Goal: Book appointment/travel/reservation

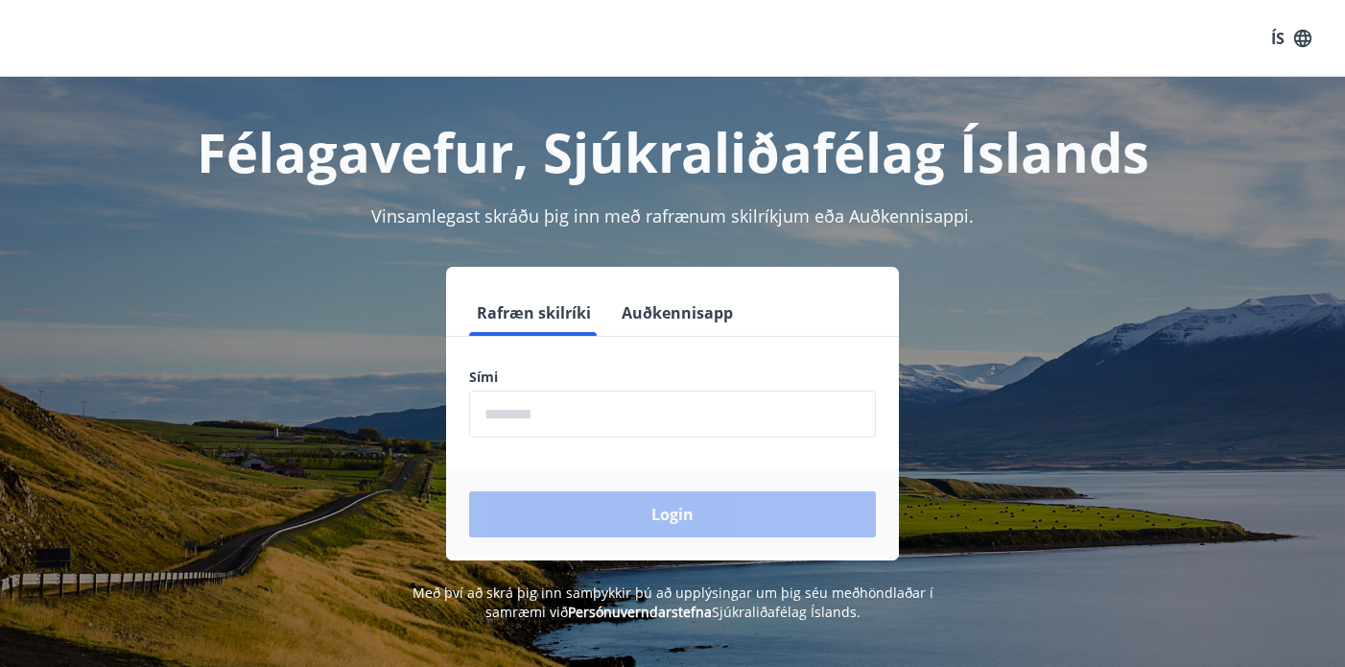
click at [489, 408] on input "phone" at bounding box center [672, 413] width 407 height 47
type input "********"
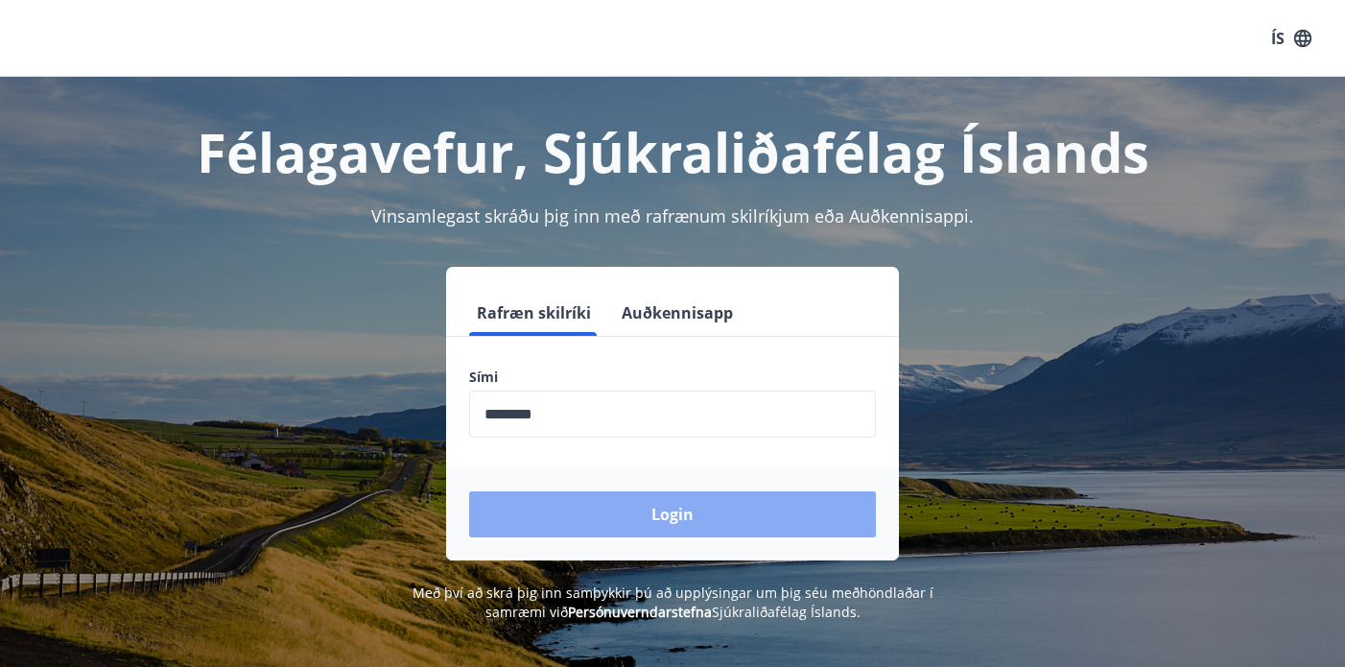
click at [654, 514] on button "Login" at bounding box center [672, 514] width 407 height 46
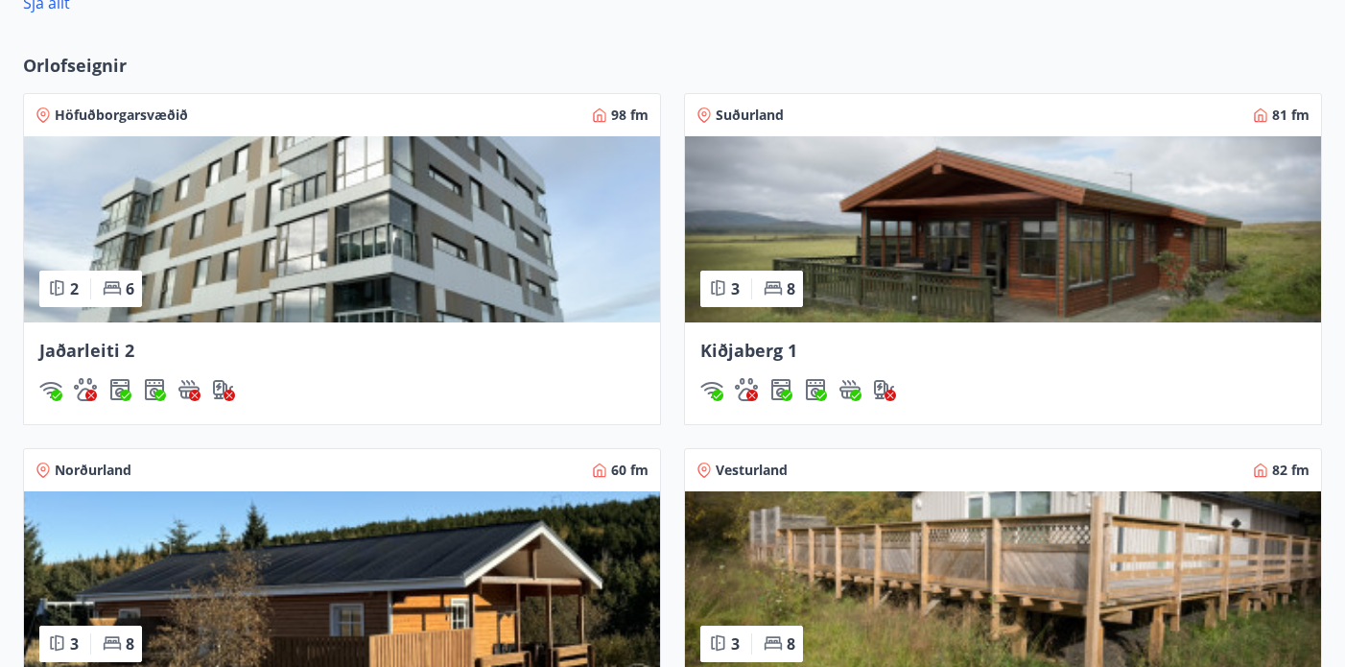
scroll to position [1351, 0]
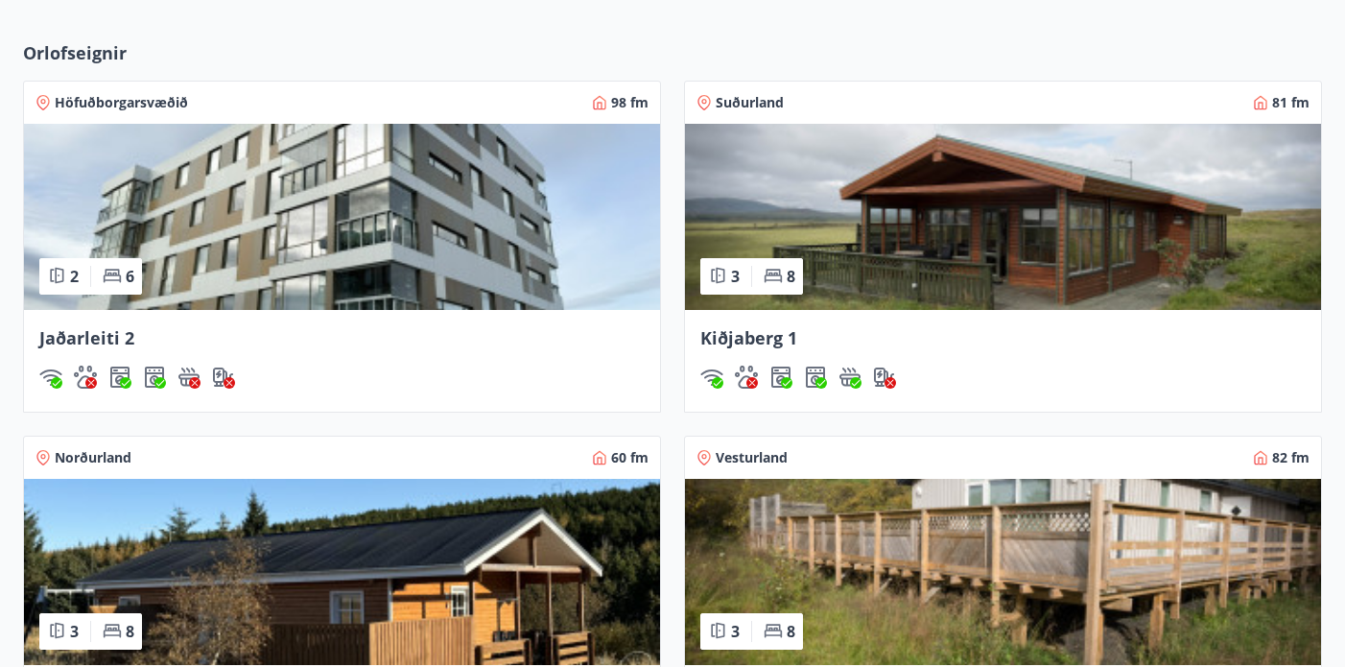
click at [1022, 242] on img at bounding box center [1003, 217] width 636 height 186
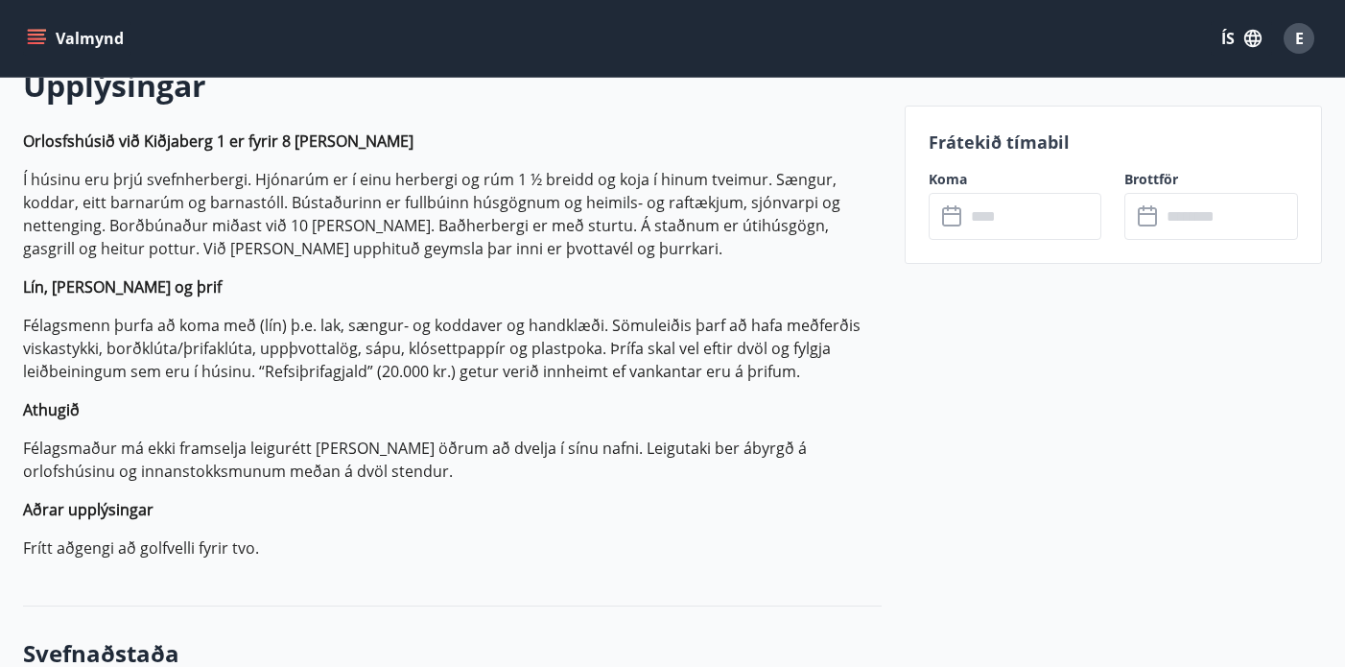
scroll to position [585, 0]
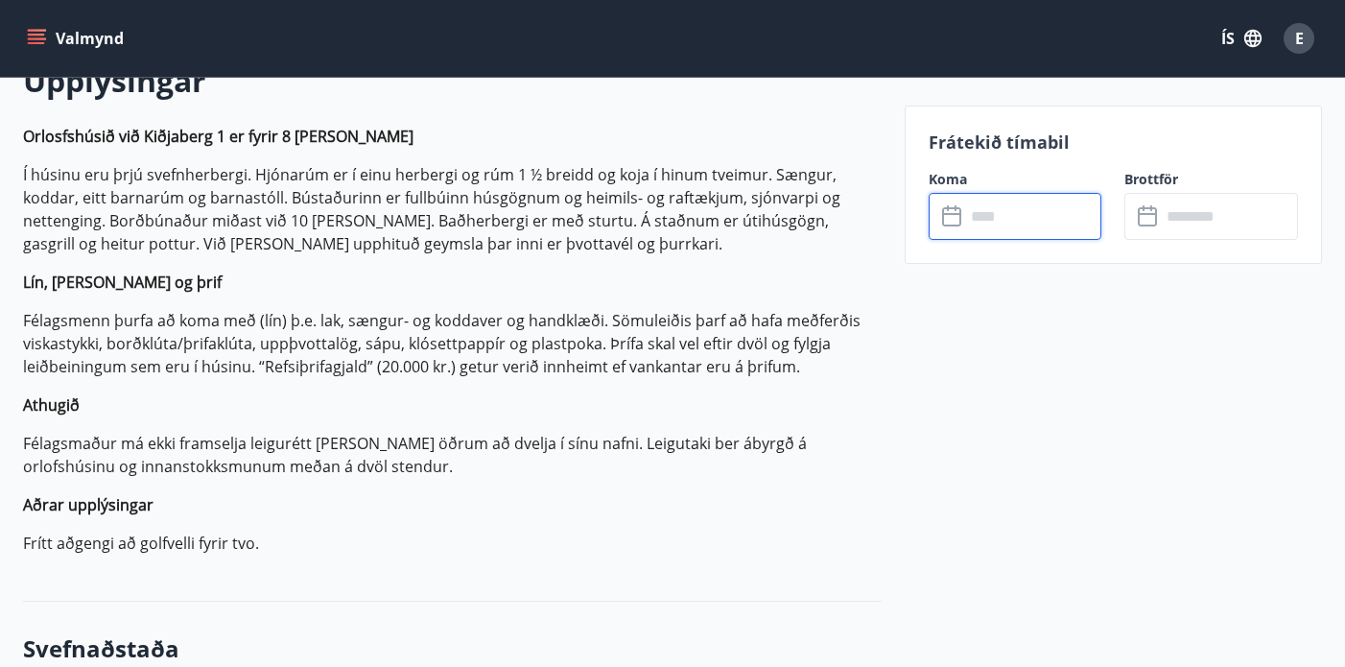
click at [1013, 218] on input "text" at bounding box center [1033, 216] width 137 height 47
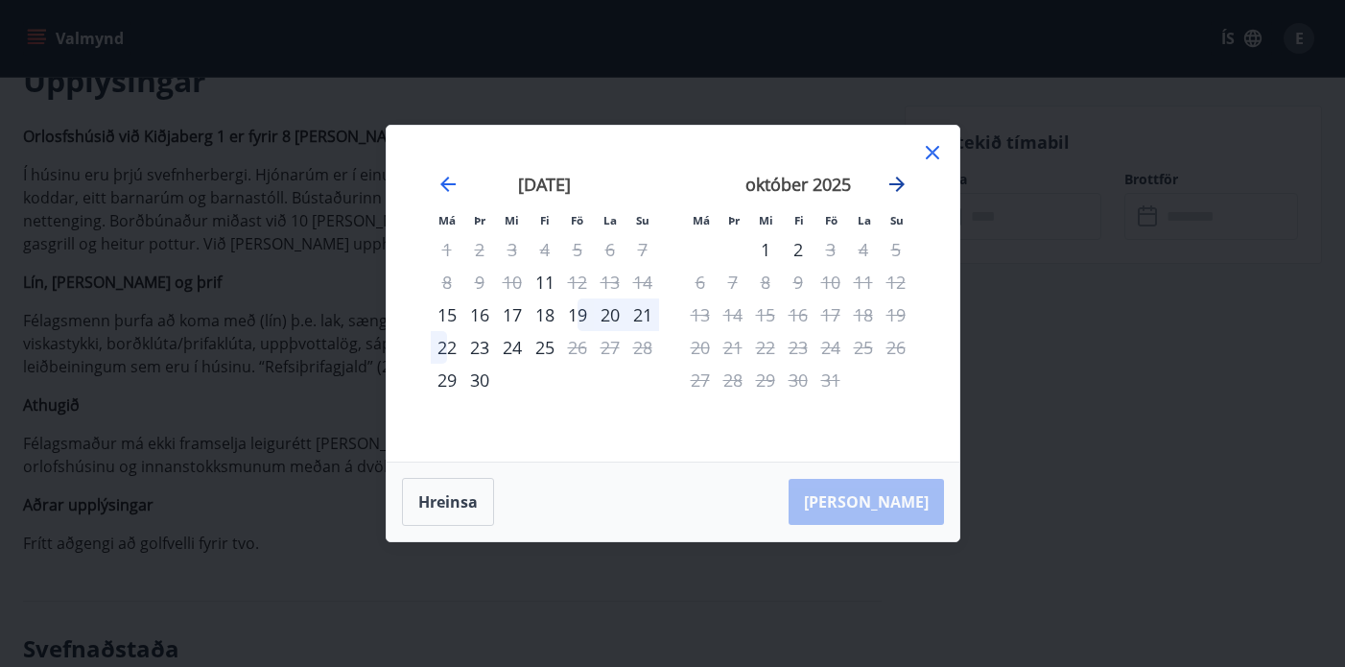
click at [902, 186] on icon "Move forward to switch to the next month." at bounding box center [896, 183] width 15 height 15
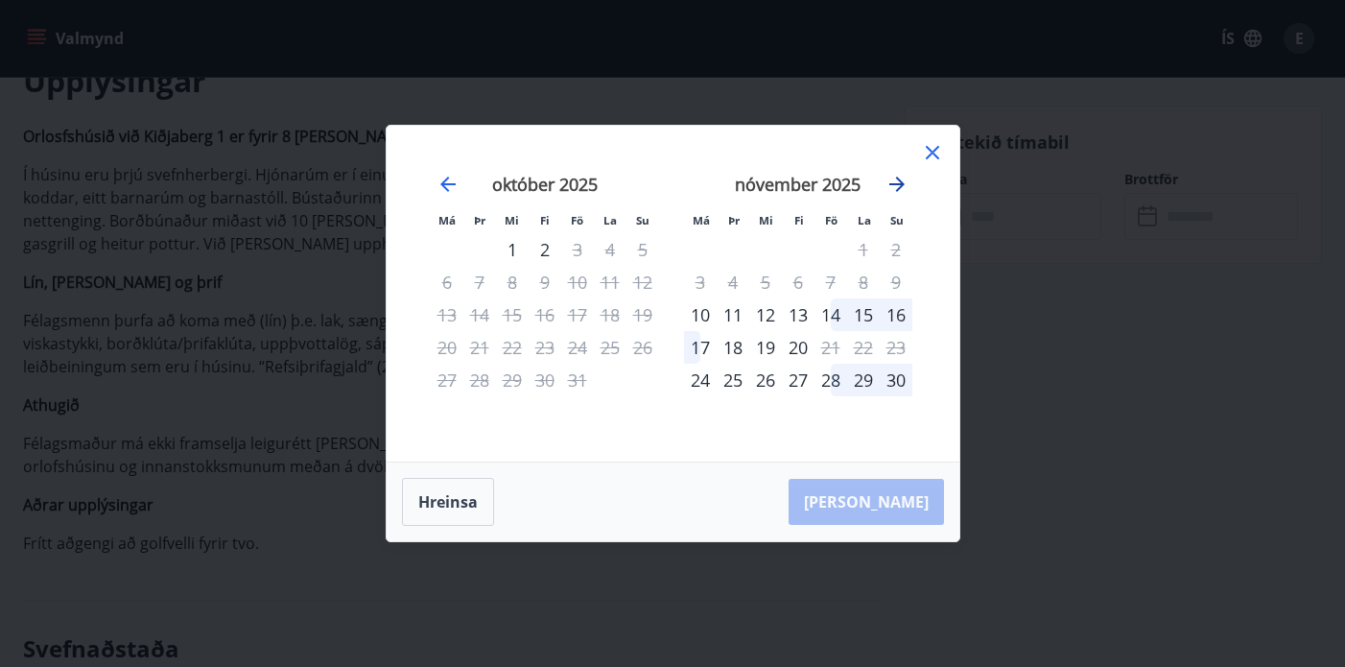
click at [902, 185] on icon "Move forward to switch to the next month." at bounding box center [896, 183] width 15 height 15
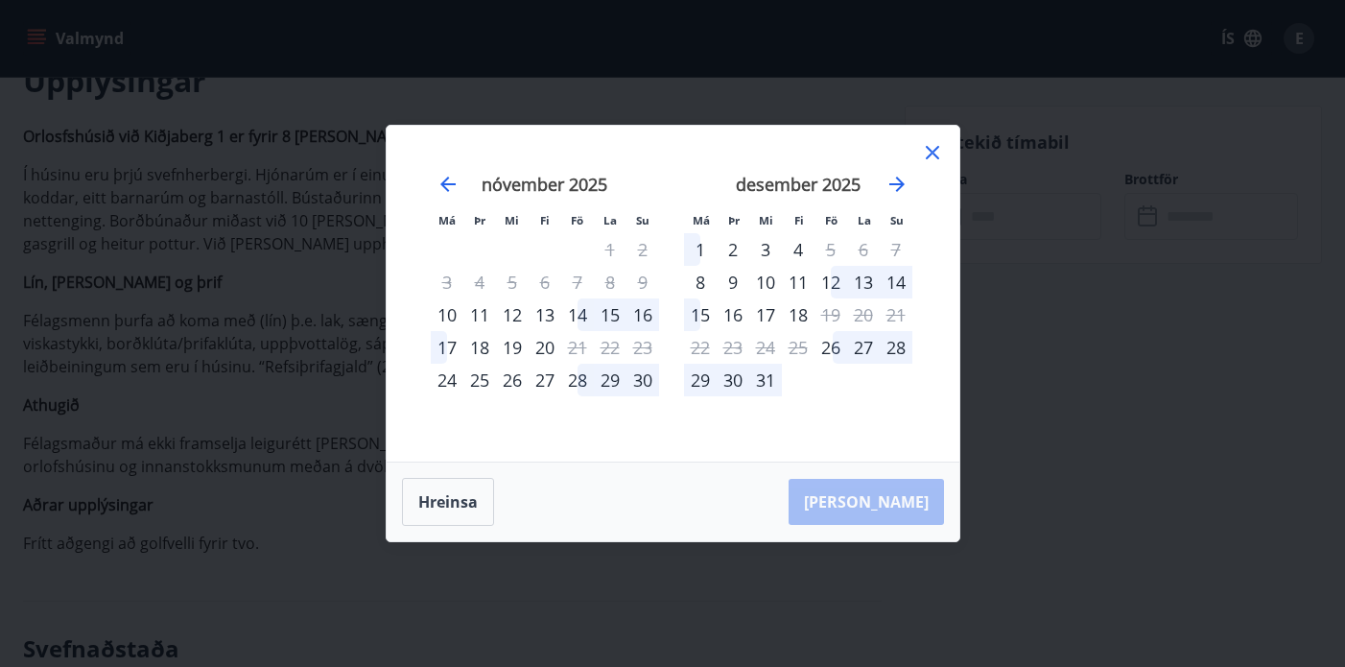
click at [863, 352] on div "27" at bounding box center [863, 347] width 33 height 33
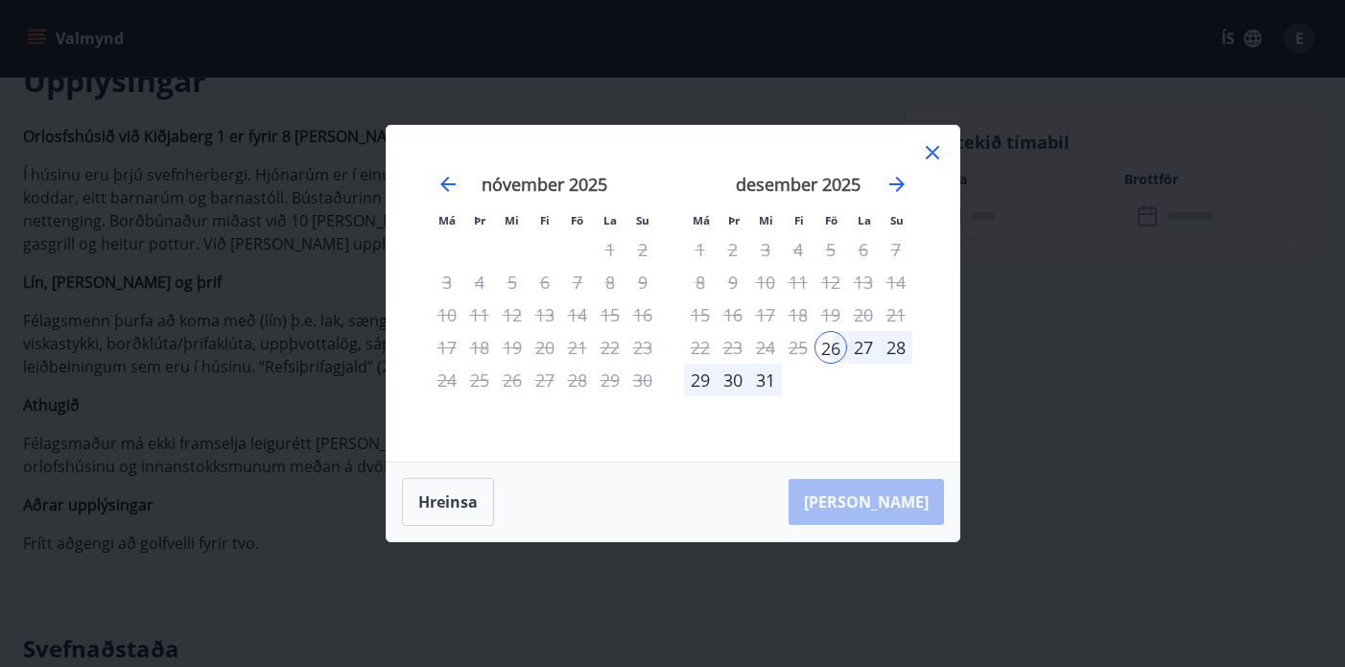
click at [770, 384] on div "31" at bounding box center [765, 379] width 33 height 33
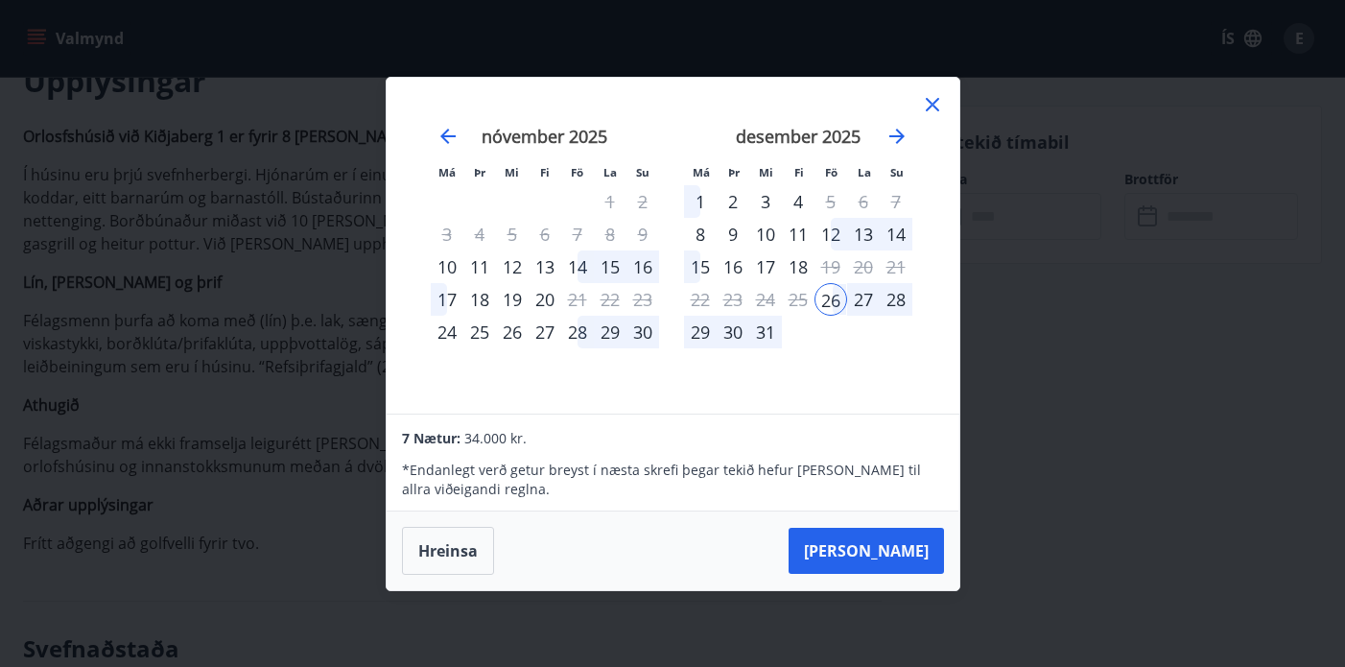
click at [761, 329] on div "31" at bounding box center [765, 332] width 33 height 33
click at [901, 137] on icon "Move forward to switch to the next month." at bounding box center [896, 136] width 15 height 15
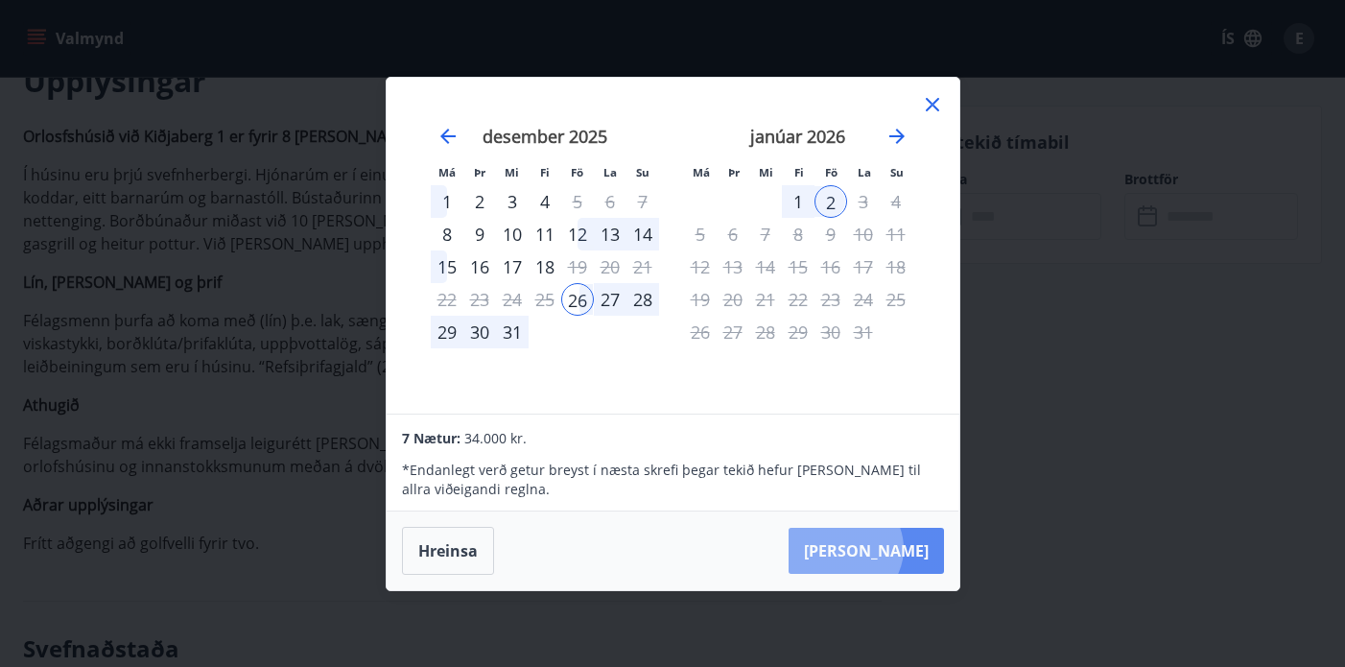
click at [903, 549] on button "Taka Frá" at bounding box center [865, 550] width 155 height 46
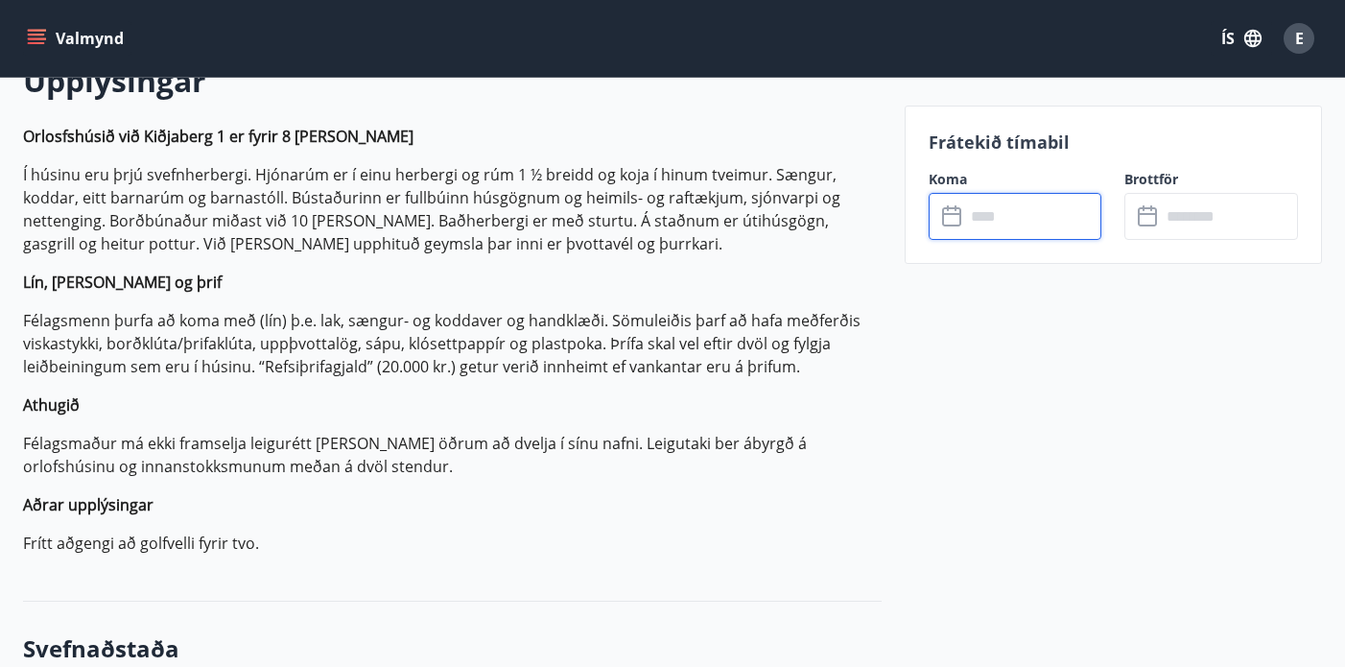
type input "******"
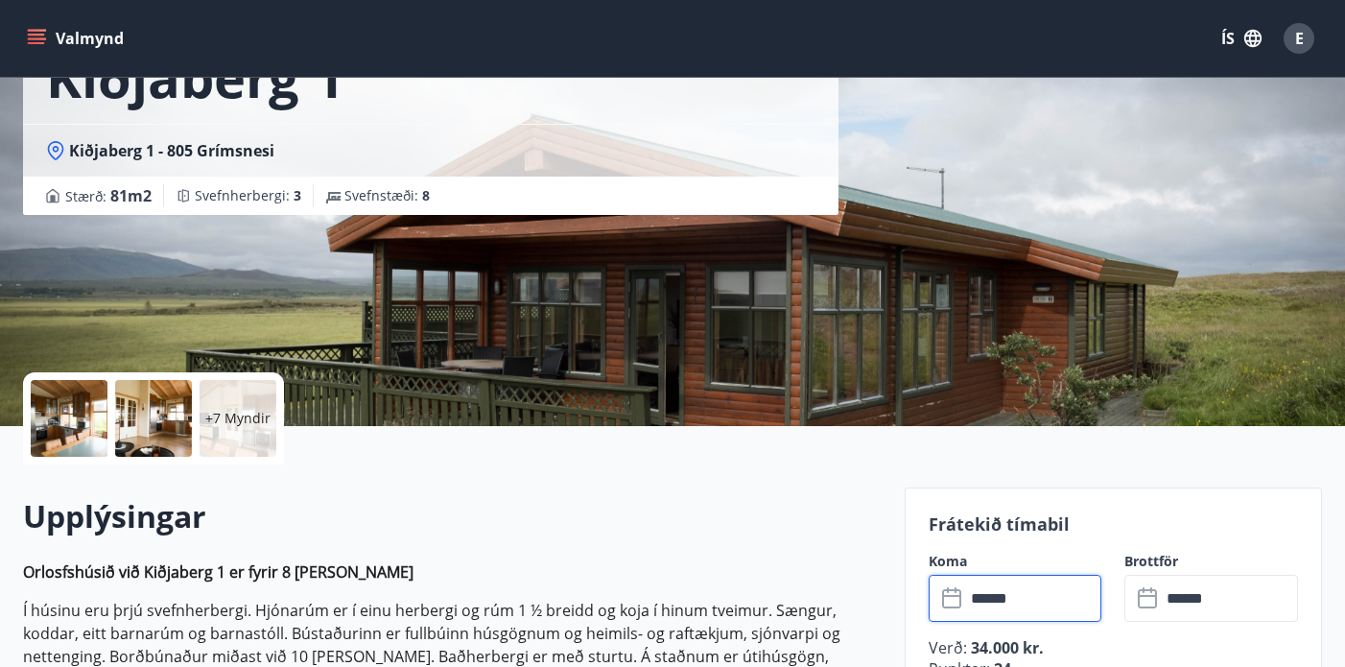
scroll to position [0, 0]
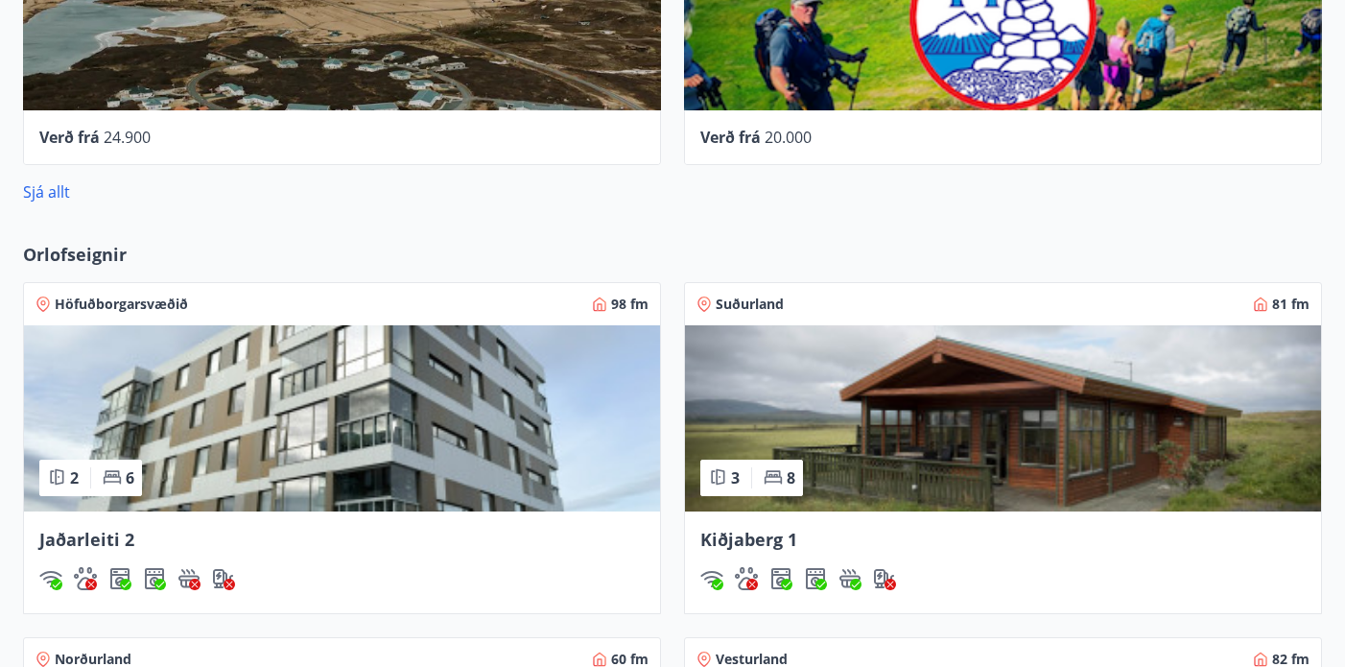
scroll to position [1353, 0]
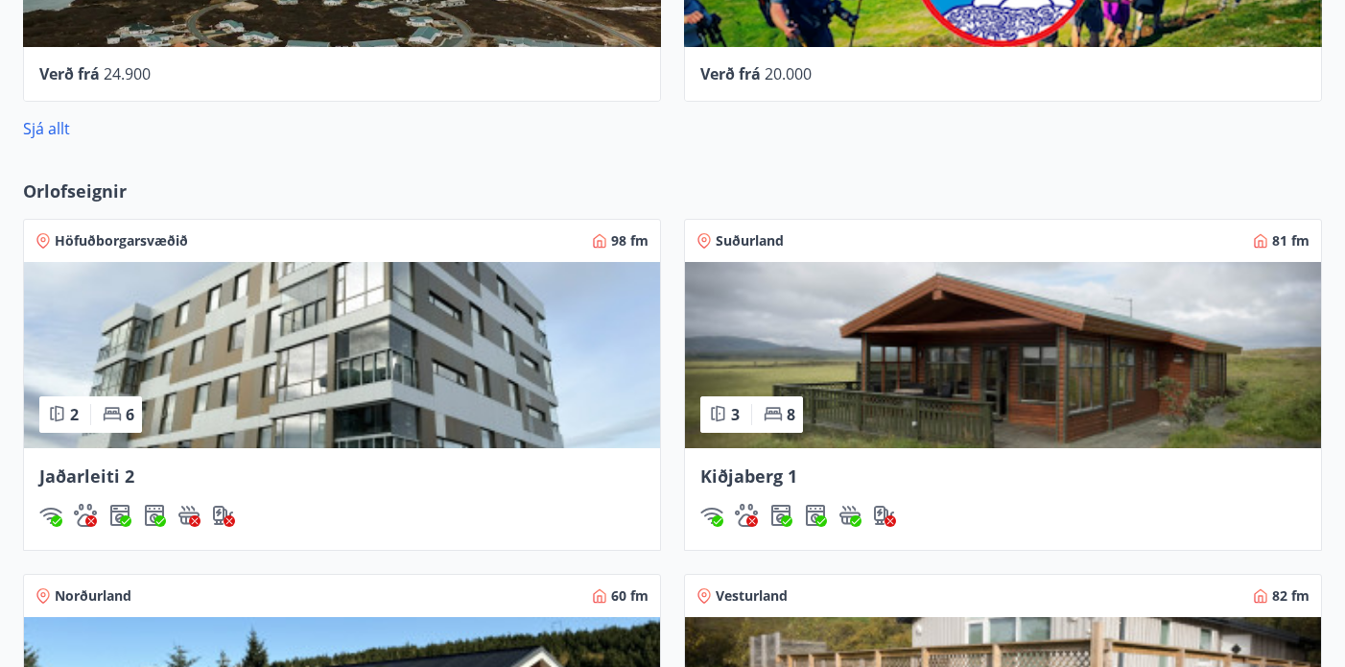
click at [997, 376] on img at bounding box center [1003, 355] width 636 height 186
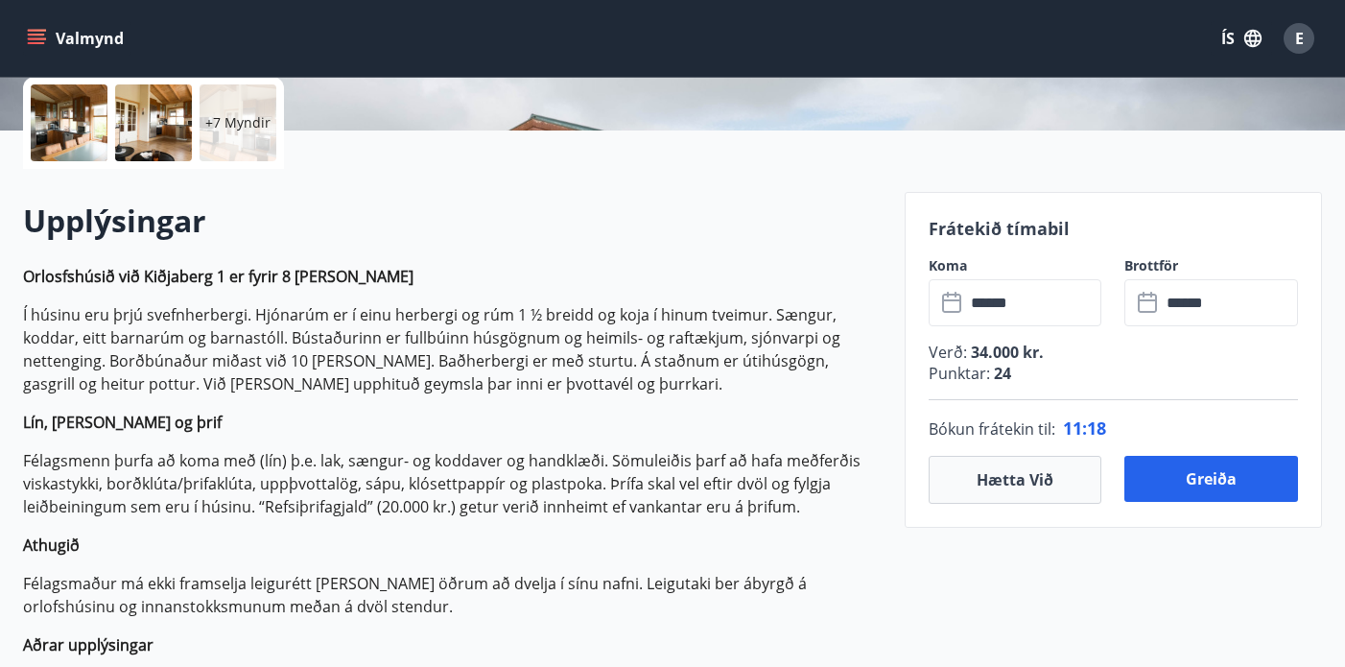
scroll to position [442, 0]
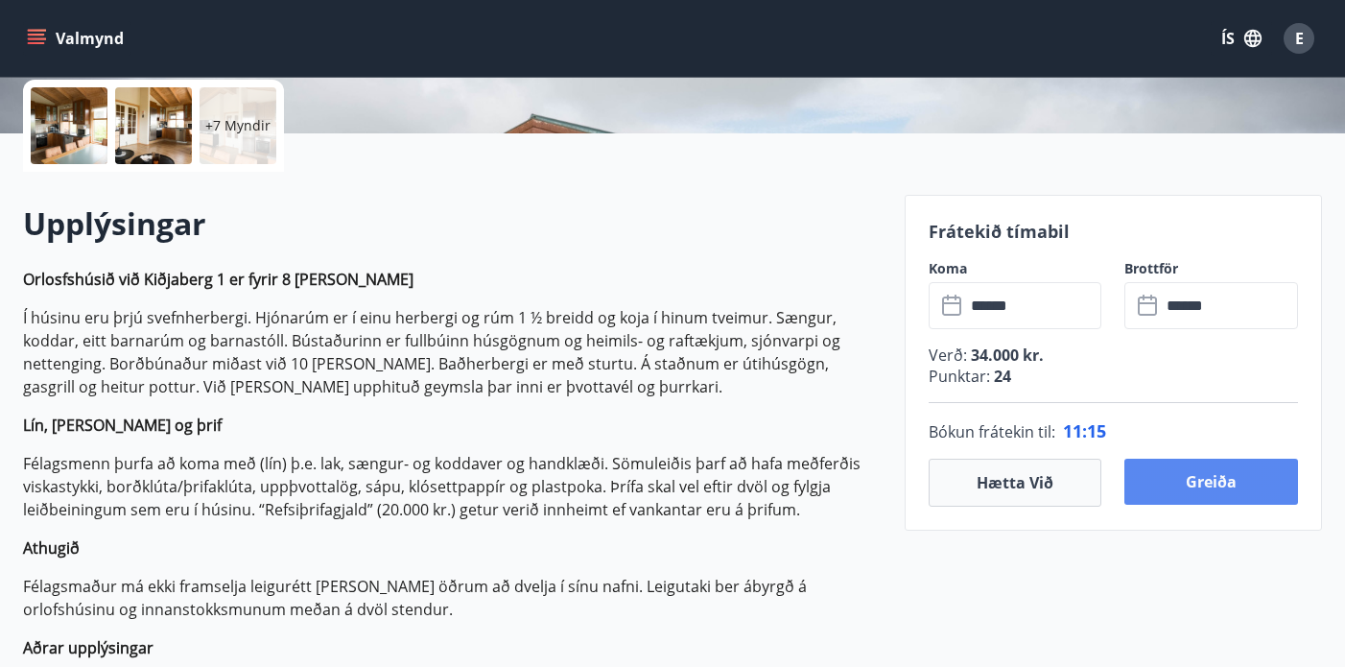
click at [1204, 478] on button "Greiða" at bounding box center [1211, 481] width 174 height 46
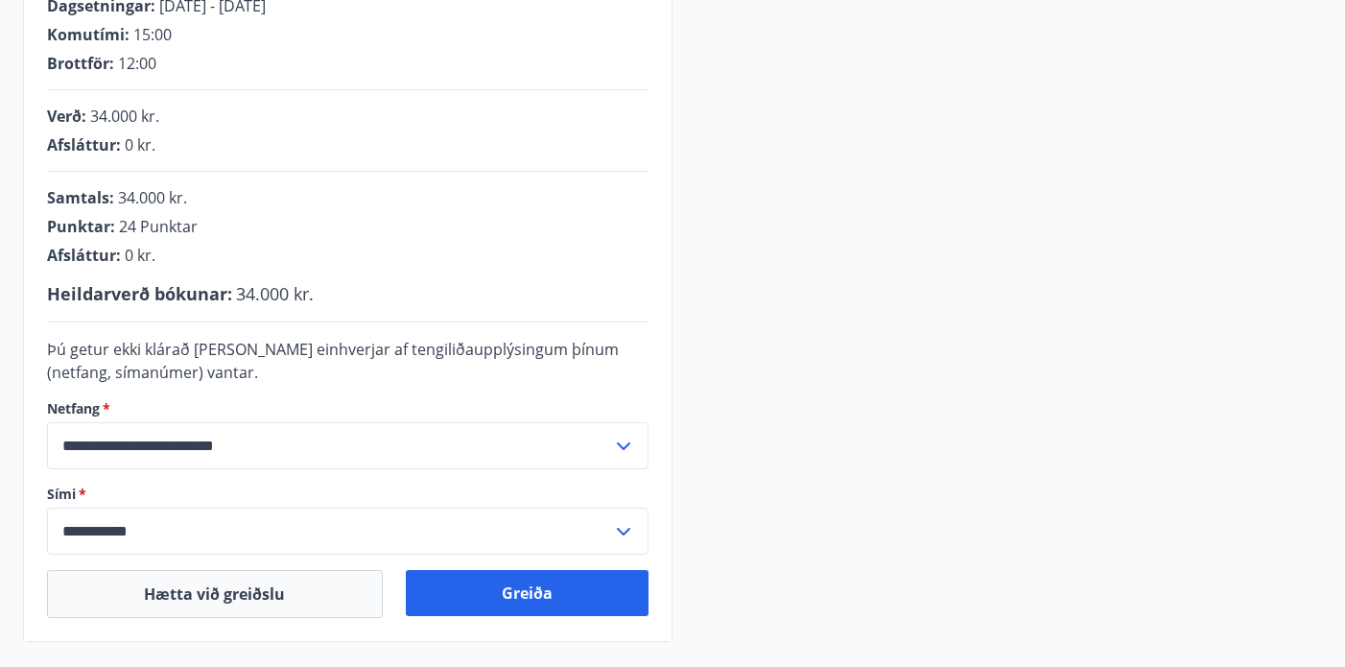
scroll to position [397, 0]
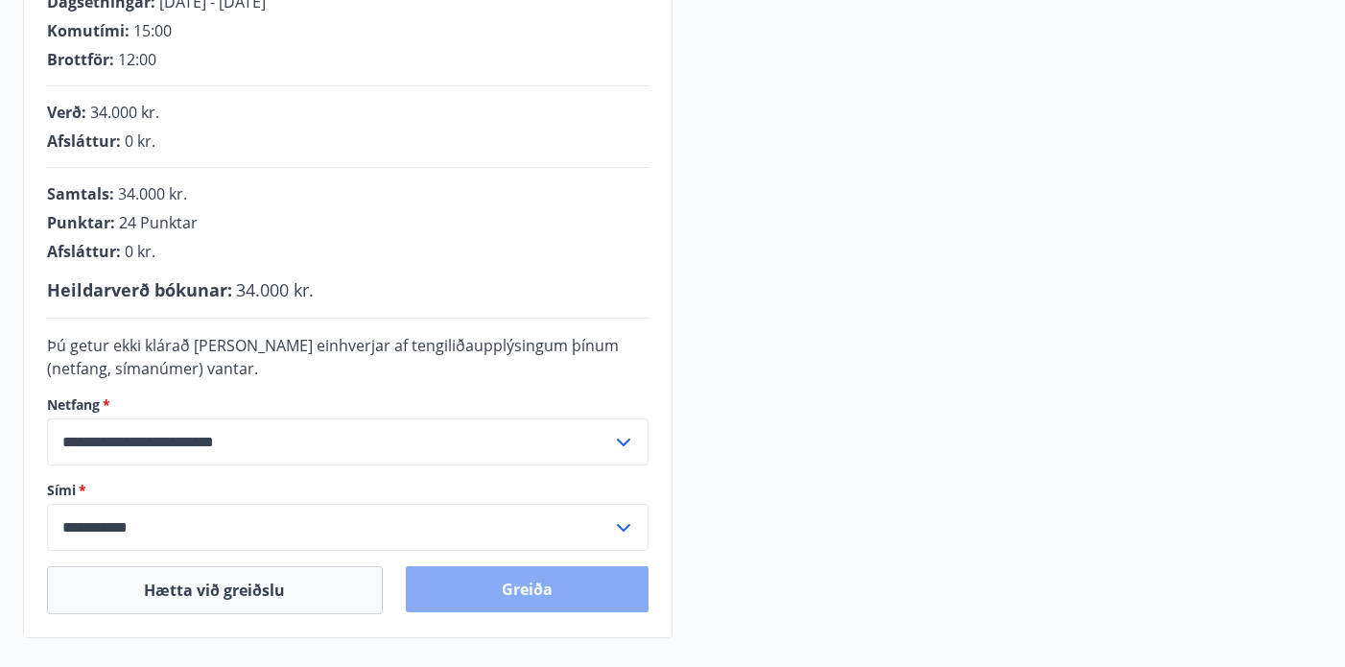
click at [532, 585] on button "Greiða" at bounding box center [528, 589] width 244 height 46
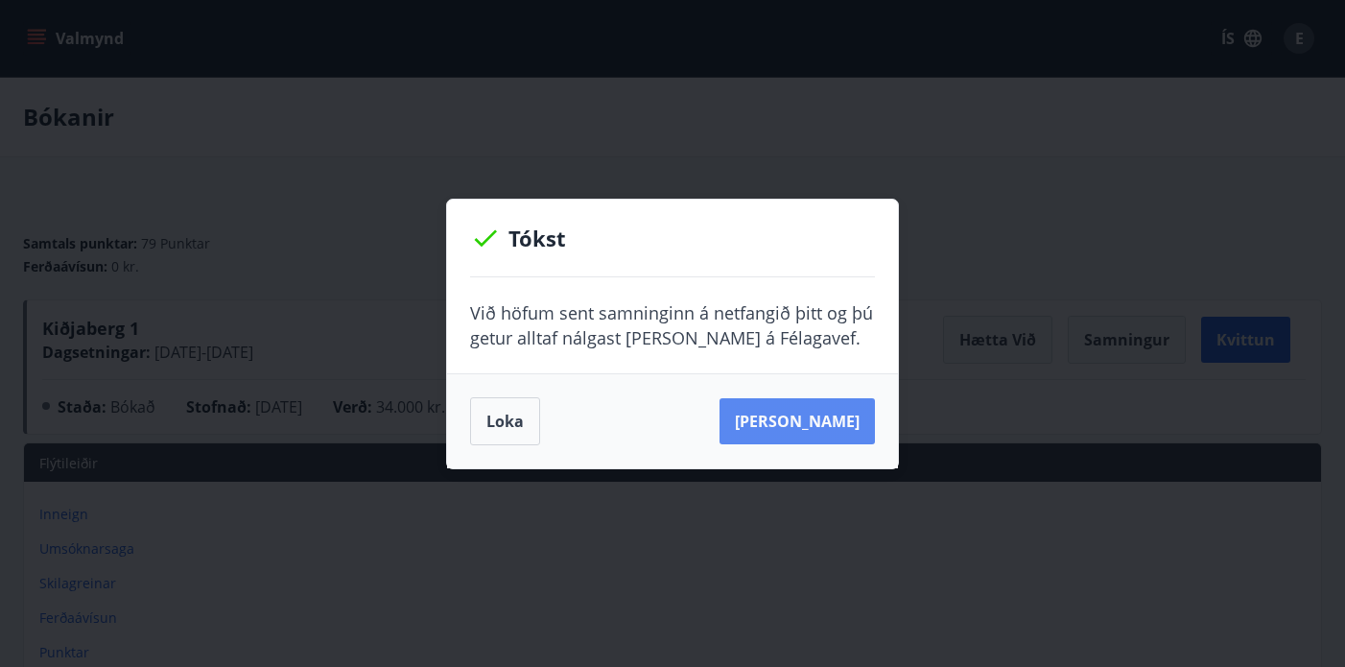
click at [808, 417] on button "[PERSON_NAME]" at bounding box center [796, 421] width 155 height 46
click at [499, 421] on button "Loka" at bounding box center [505, 421] width 70 height 48
